Goal: Transaction & Acquisition: Obtain resource

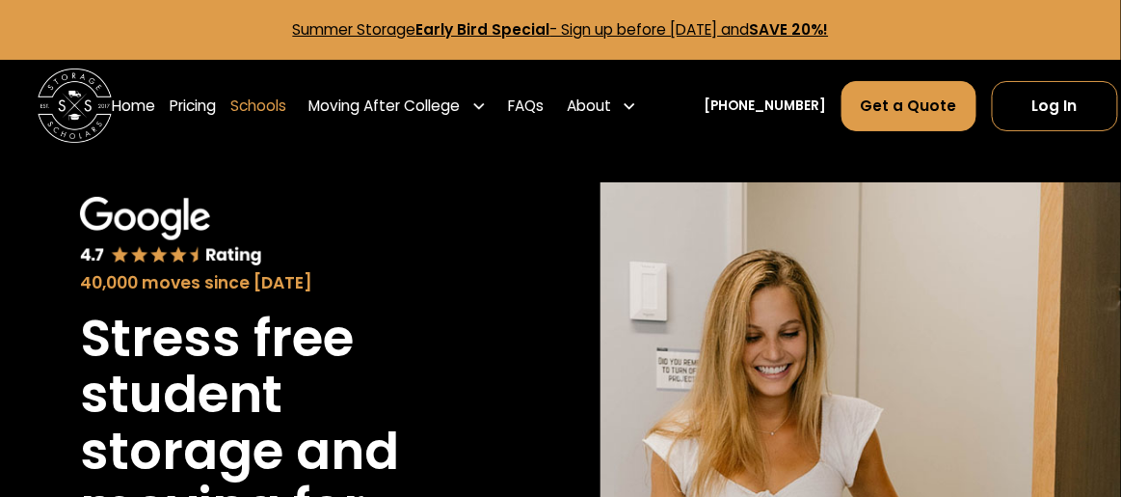
click at [260, 99] on link "Schools" at bounding box center [259, 106] width 56 height 52
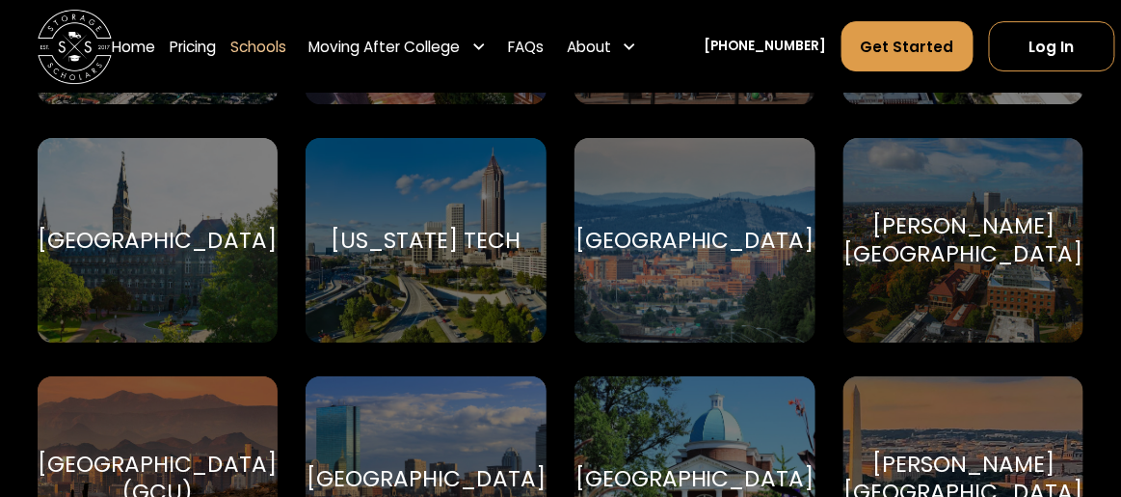
scroll to position [3856, 0]
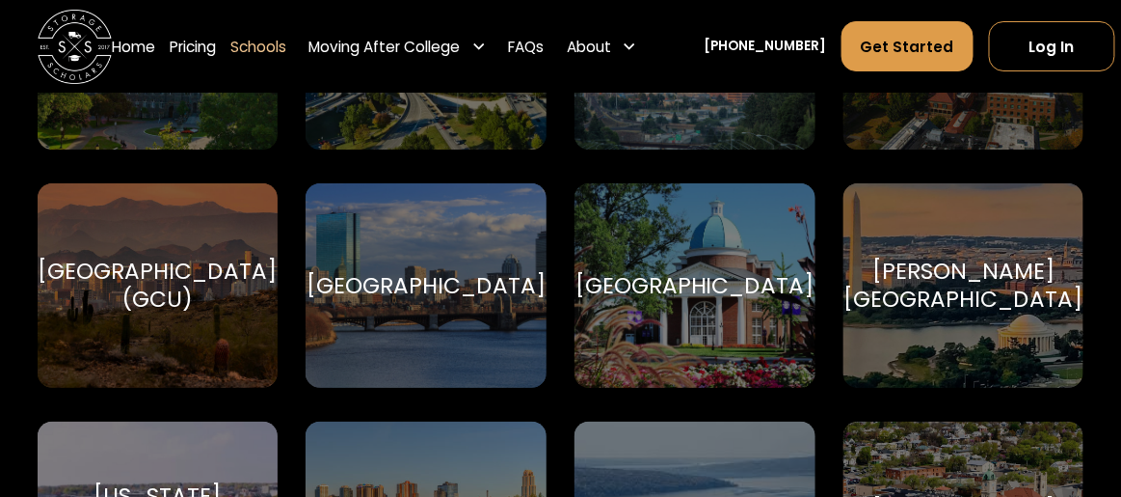
click at [206, 288] on div "[GEOGRAPHIC_DATA] (GCU)" at bounding box center [157, 285] width 239 height 56
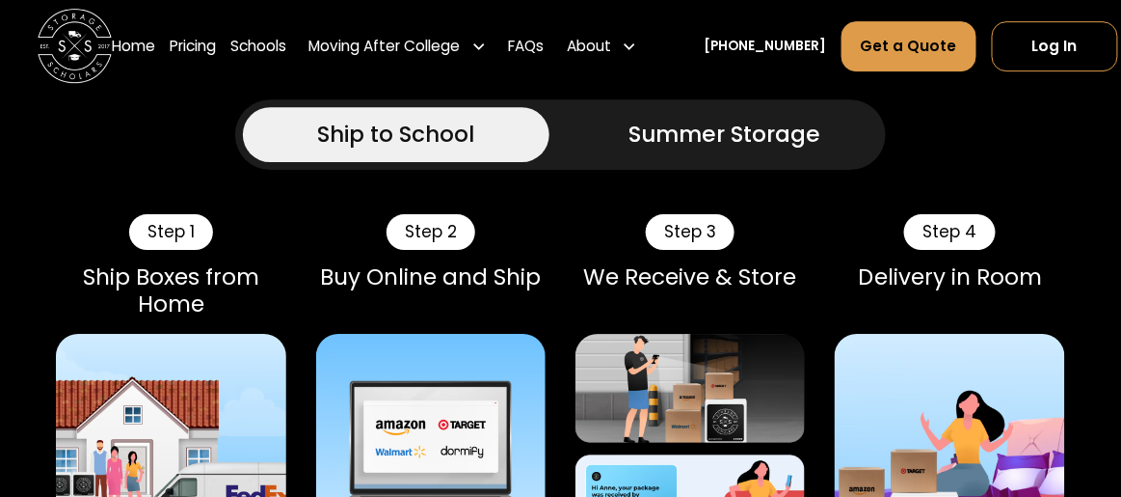
scroll to position [1542, 0]
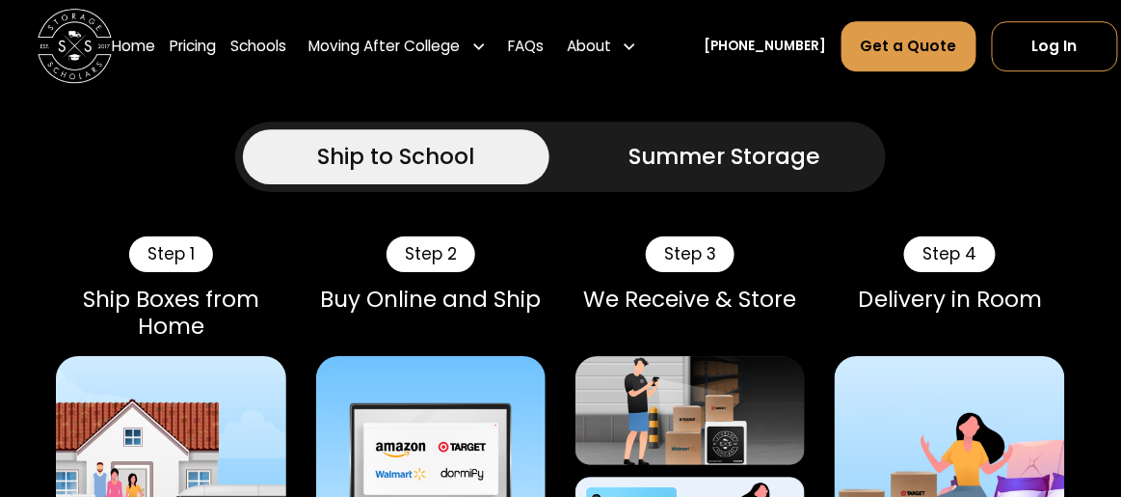
click at [733, 174] on div "Summer Storage" at bounding box center [726, 157] width 192 height 34
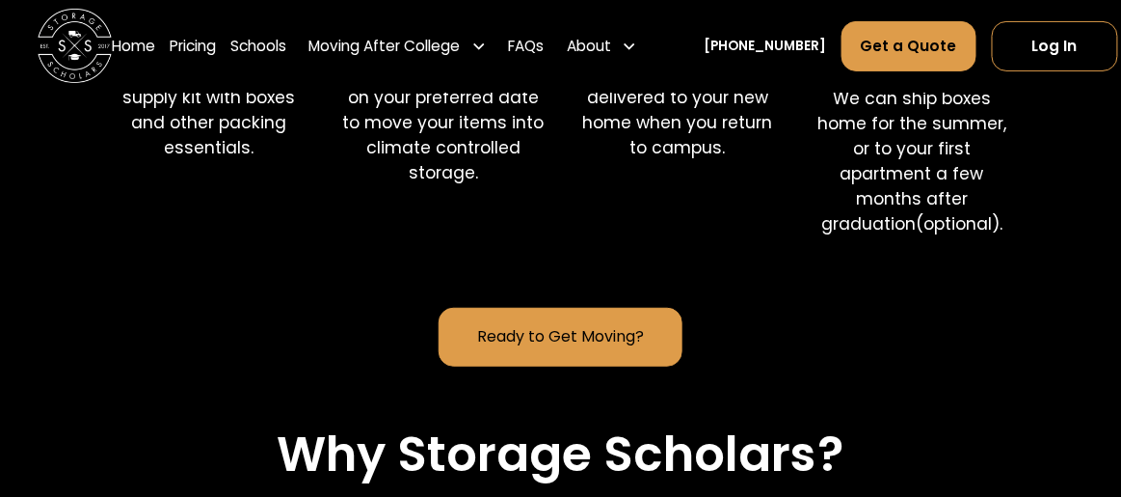
scroll to position [1831, 0]
